Goal: Transaction & Acquisition: Purchase product/service

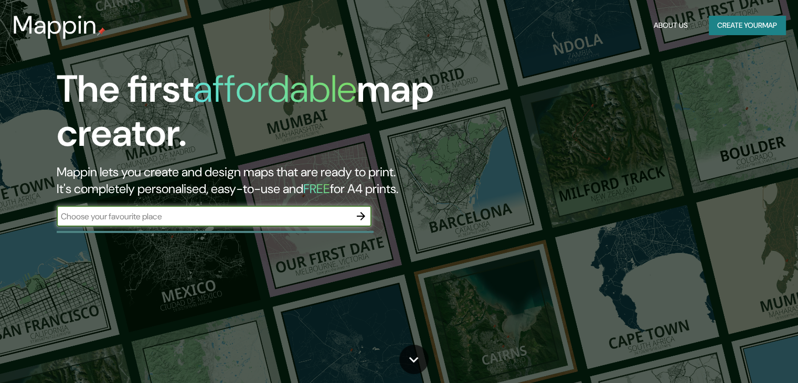
click at [170, 217] on input "text" at bounding box center [204, 216] width 294 height 12
click at [360, 217] on icon "button" at bounding box center [361, 216] width 8 height 8
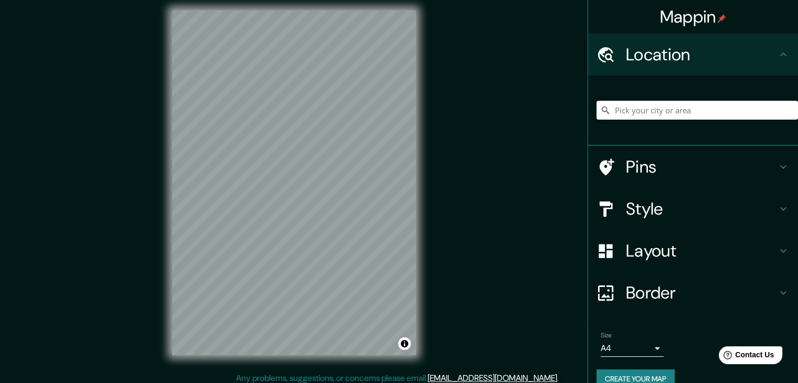
scroll to position [12, 0]
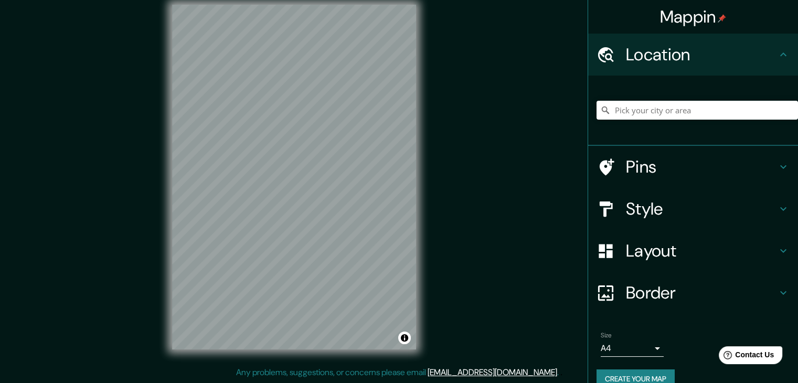
click at [693, 39] on div "Location" at bounding box center [693, 55] width 210 height 42
click at [625, 111] on input "Pick your city or area" at bounding box center [697, 110] width 201 height 19
type input "[GEOGRAPHIC_DATA], [GEOGRAPHIC_DATA], [GEOGRAPHIC_DATA]"
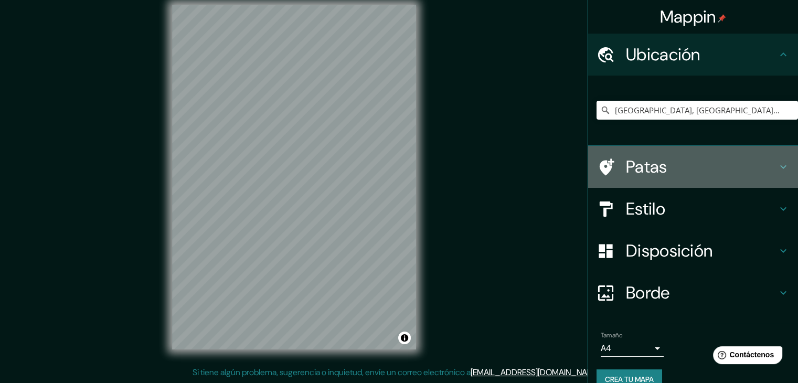
click at [672, 164] on h4 "Patas" at bounding box center [701, 166] width 151 height 21
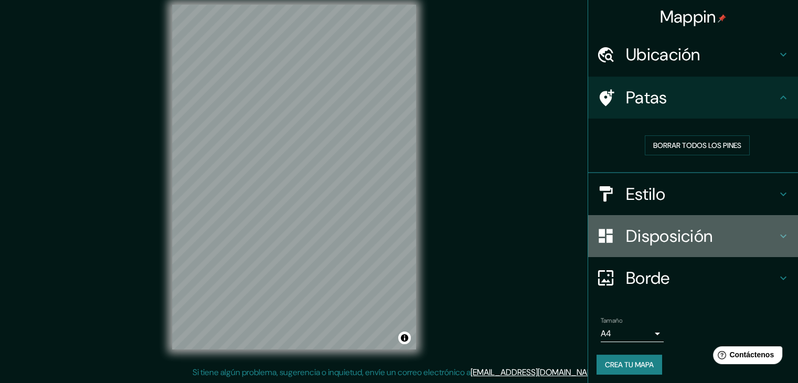
click at [700, 232] on font "Disposición" at bounding box center [669, 236] width 87 height 22
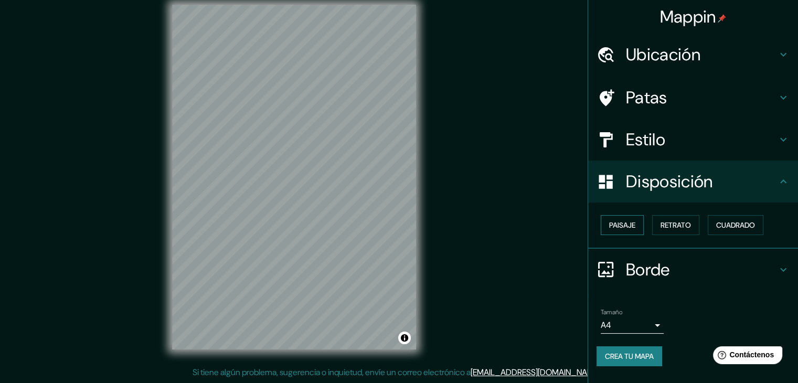
click at [617, 223] on font "Paisaje" at bounding box center [622, 224] width 26 height 9
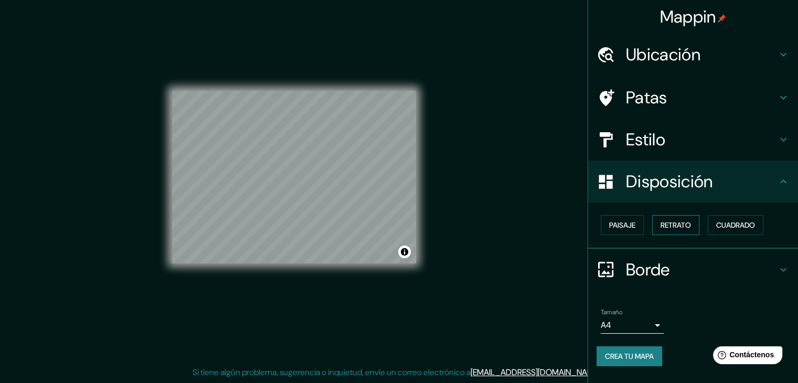
click at [672, 220] on font "Retrato" at bounding box center [676, 224] width 30 height 9
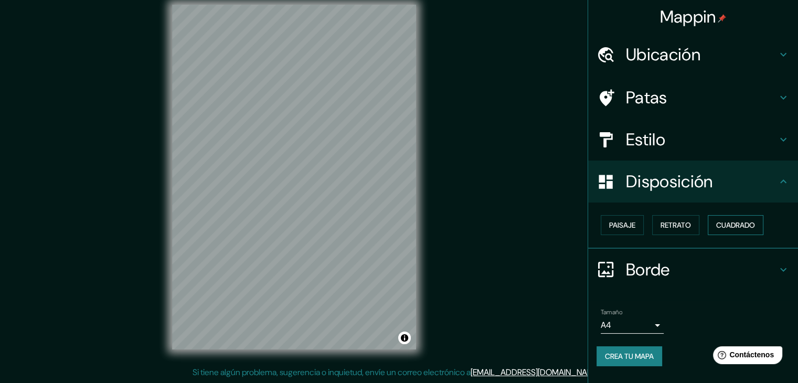
click at [734, 221] on font "Cuadrado" at bounding box center [735, 224] width 39 height 9
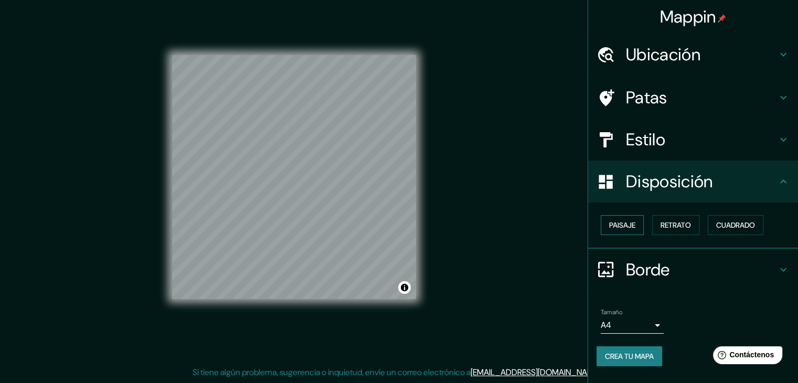
click at [618, 229] on font "Paisaje" at bounding box center [622, 224] width 26 height 9
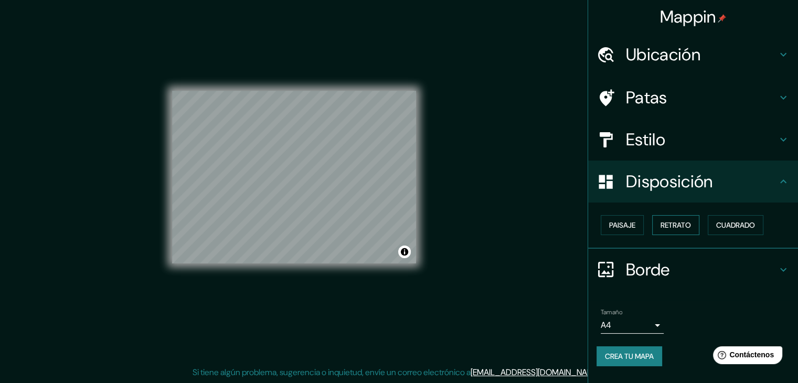
click at [676, 218] on font "Retrato" at bounding box center [676, 225] width 30 height 14
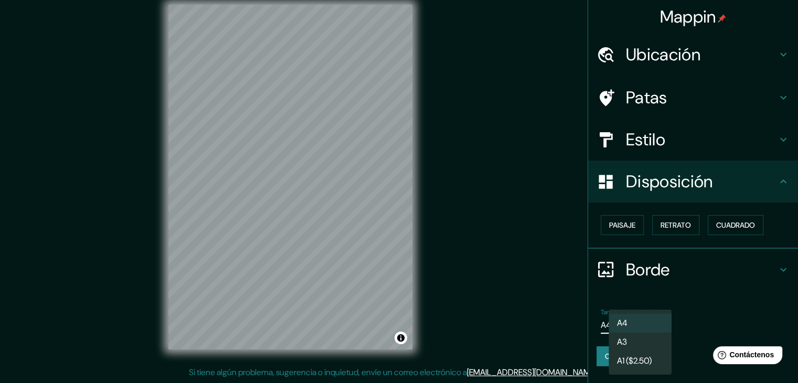
click at [638, 324] on body "Mappin Ubicación [GEOGRAPHIC_DATA], [GEOGRAPHIC_DATA], [GEOGRAPHIC_DATA] [GEOGR…" at bounding box center [399, 179] width 798 height 383
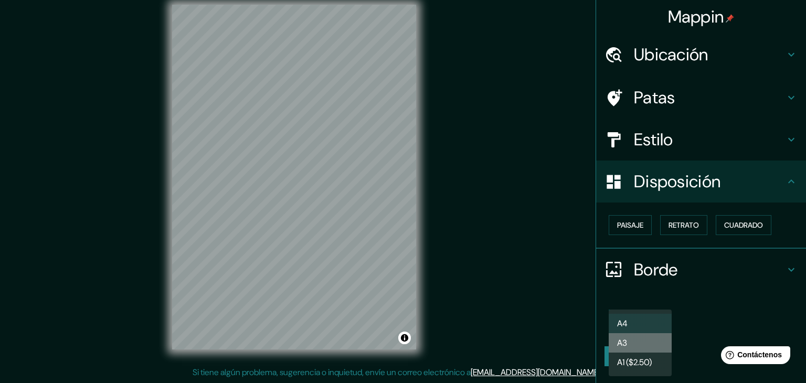
click at [641, 344] on li "A3" at bounding box center [640, 342] width 63 height 19
type input "a4"
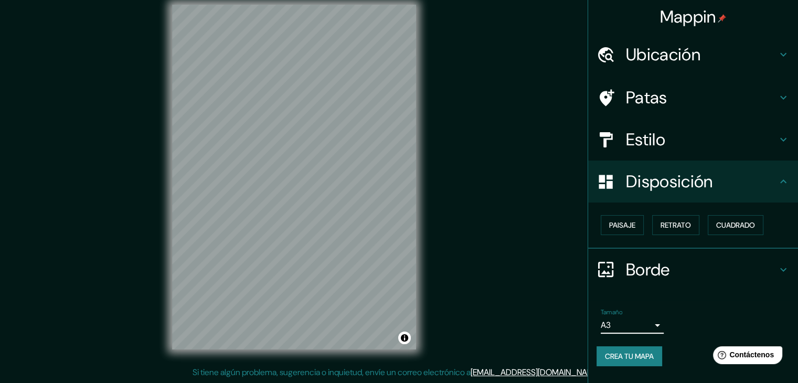
click at [684, 262] on h4 "Borde" at bounding box center [701, 269] width 151 height 21
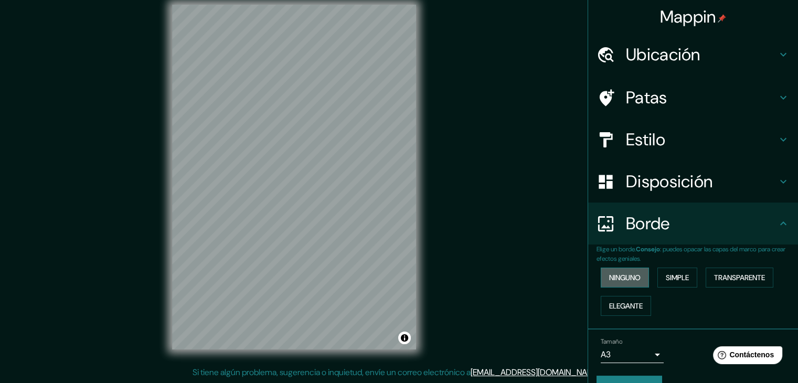
click at [629, 274] on font "Ninguno" at bounding box center [624, 277] width 31 height 9
click at [672, 278] on font "Simple" at bounding box center [677, 277] width 23 height 9
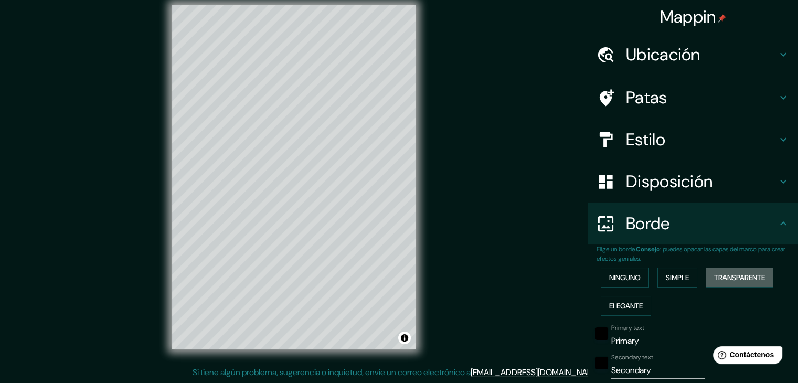
drag, startPoint x: 714, startPoint y: 275, endPoint x: 652, endPoint y: 294, distance: 64.2
click at [714, 275] on font "Transparente" at bounding box center [739, 277] width 51 height 9
click at [620, 304] on font "Elegante" at bounding box center [626, 305] width 34 height 9
click at [714, 273] on font "Transparente" at bounding box center [739, 278] width 51 height 14
click at [646, 55] on font "Ubicación" at bounding box center [663, 55] width 75 height 22
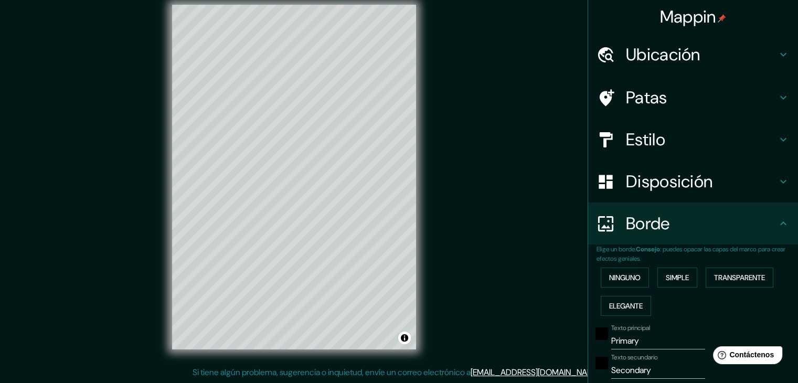
type input "223"
type input "37"
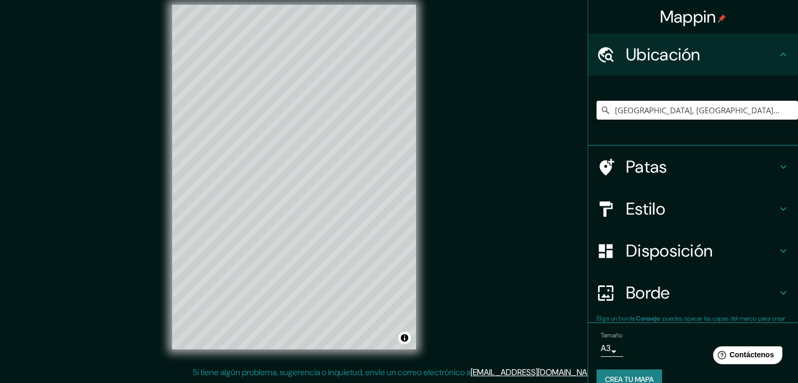
click at [646, 55] on font "Ubicación" at bounding box center [663, 55] width 75 height 22
click at [664, 162] on h4 "Patas" at bounding box center [701, 166] width 151 height 21
type input "223"
type input "37"
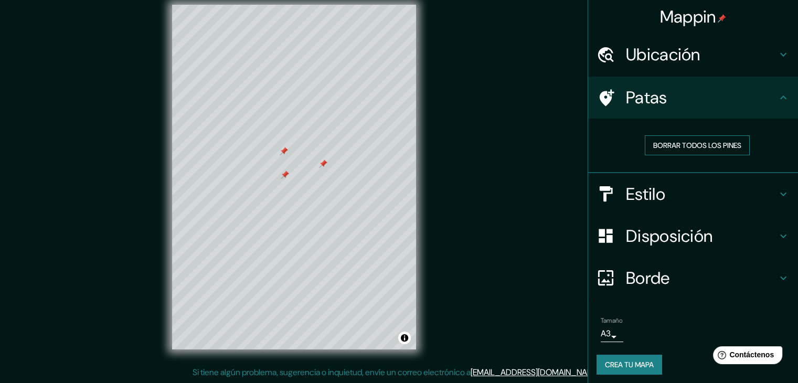
click at [666, 141] on font "Borrar todos los pines" at bounding box center [697, 145] width 88 height 9
click at [630, 363] on font "Crea tu mapa" at bounding box center [629, 364] width 49 height 9
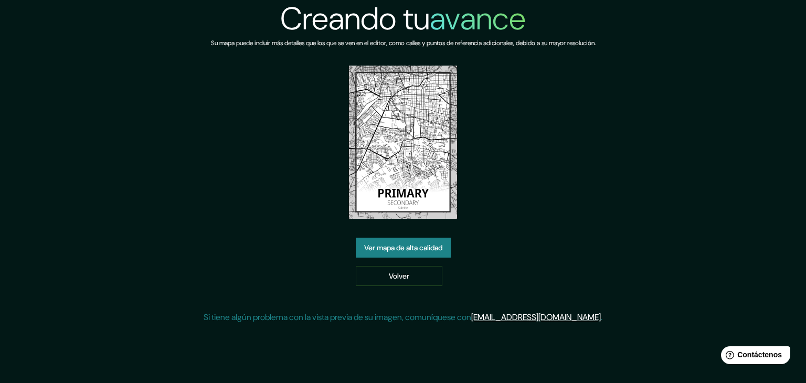
click at [398, 234] on div "Creando tu avance Su mapa puede incluir más detalles que los que se ven en el e…" at bounding box center [403, 166] width 399 height 332
click at [392, 246] on font "Ver mapa de alta calidad" at bounding box center [403, 247] width 78 height 9
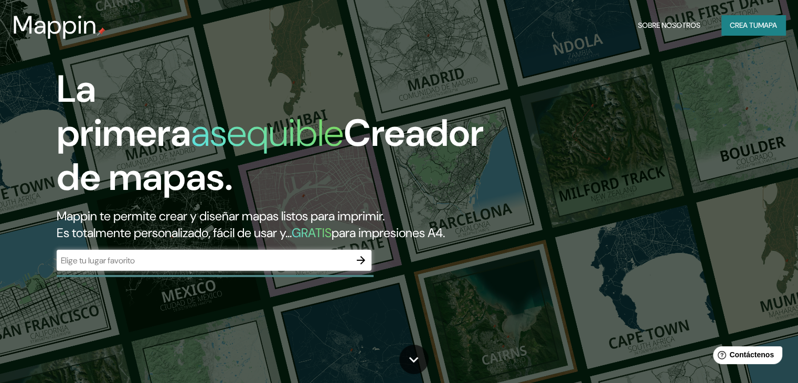
click at [286, 82] on h1 "La primera asequible Creador de mapas." at bounding box center [270, 137] width 427 height 141
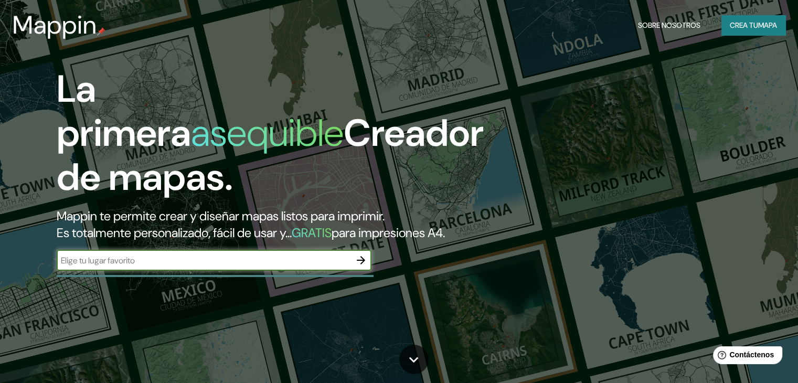
click at [211, 267] on input "text" at bounding box center [204, 260] width 294 height 12
click at [112, 267] on input "morelia michiacan" at bounding box center [204, 260] width 294 height 12
type input "morelia michoacan"
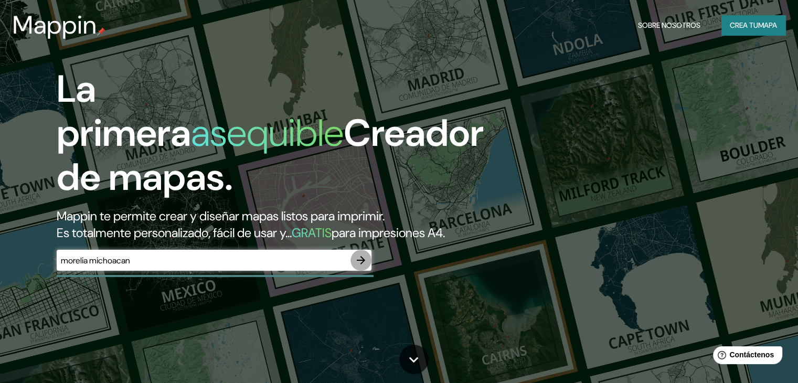
click at [355, 267] on icon "button" at bounding box center [361, 260] width 13 height 13
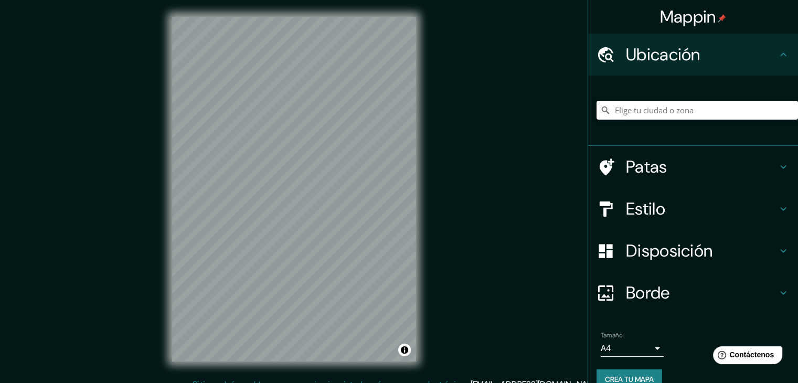
click at [688, 115] on input "Elige tu ciudad o zona" at bounding box center [697, 110] width 201 height 19
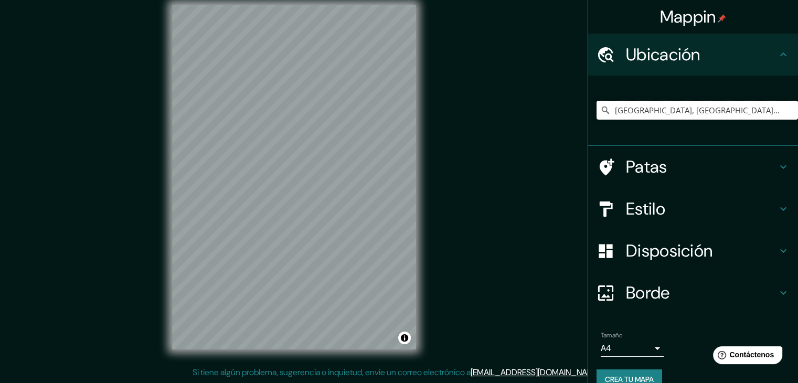
type input "[GEOGRAPHIC_DATA], [GEOGRAPHIC_DATA], [GEOGRAPHIC_DATA]"
click at [684, 166] on h4 "Patas" at bounding box center [701, 166] width 151 height 21
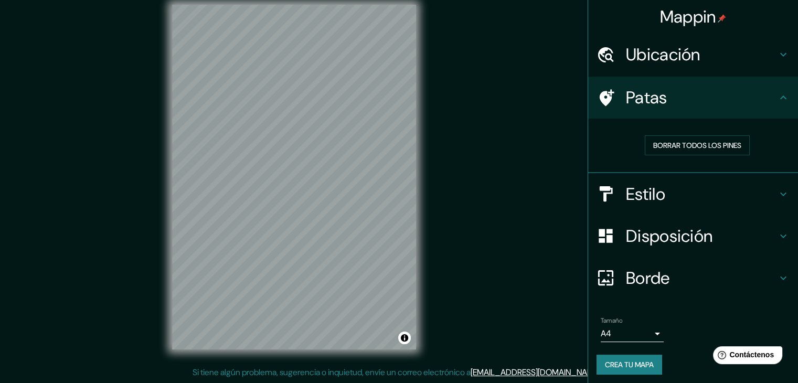
click at [726, 237] on h4 "Disposición" at bounding box center [701, 236] width 151 height 21
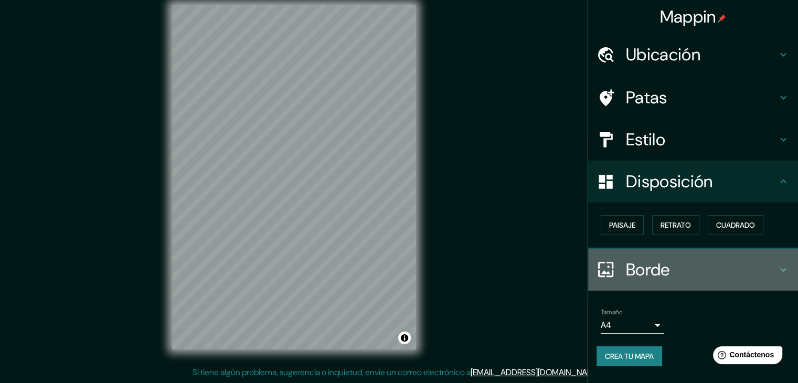
click at [653, 262] on font "Borde" at bounding box center [648, 270] width 44 height 22
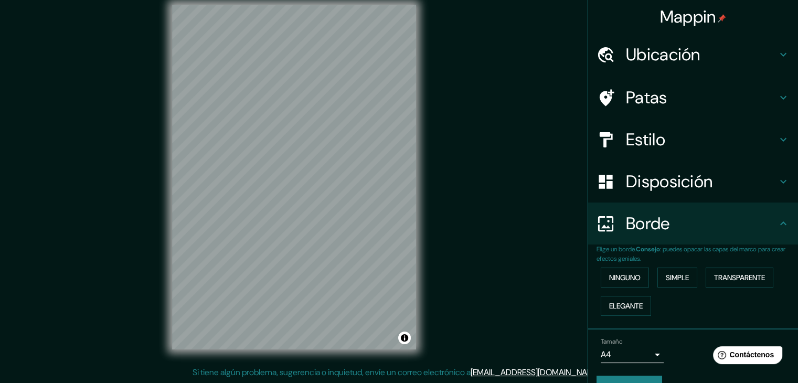
click at [653, 233] on font "Borde" at bounding box center [648, 224] width 44 height 22
